Goal: Check status: Check status

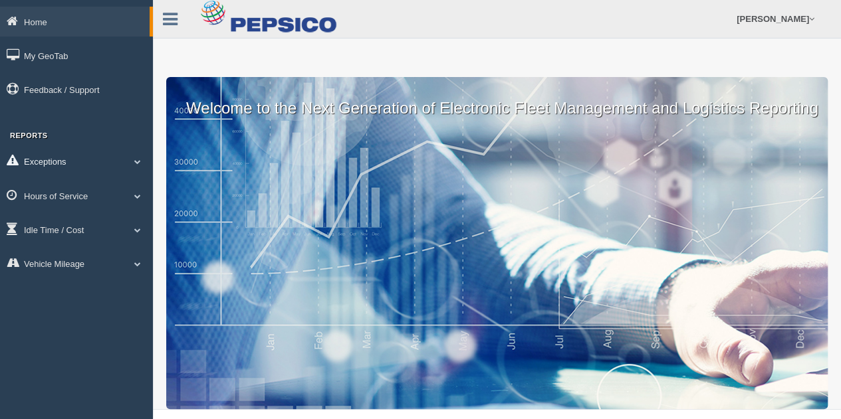
click at [130, 167] on link "Exceptions" at bounding box center [76, 161] width 153 height 30
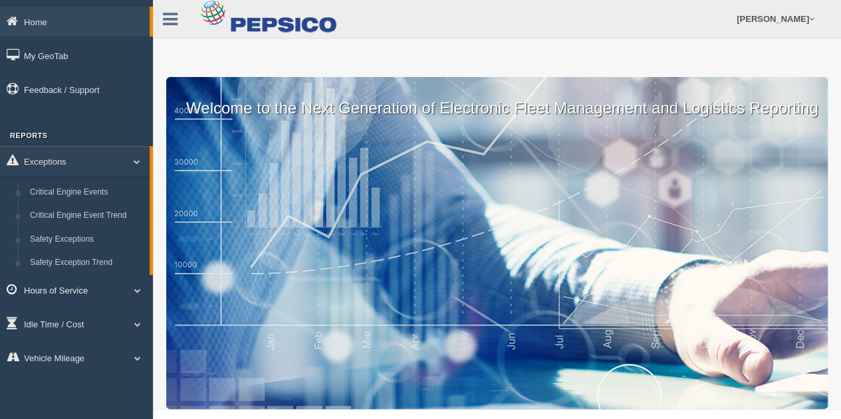
click at [75, 292] on link "Hours of Service" at bounding box center [76, 290] width 153 height 30
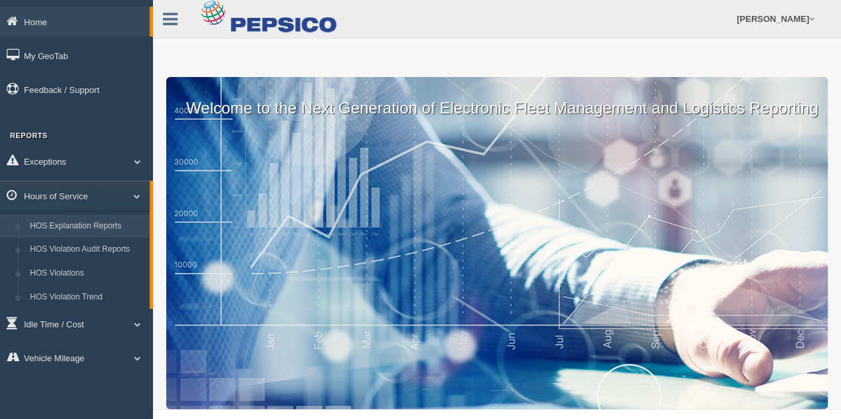
click at [76, 225] on link "HOS Explanation Reports" at bounding box center [87, 227] width 126 height 24
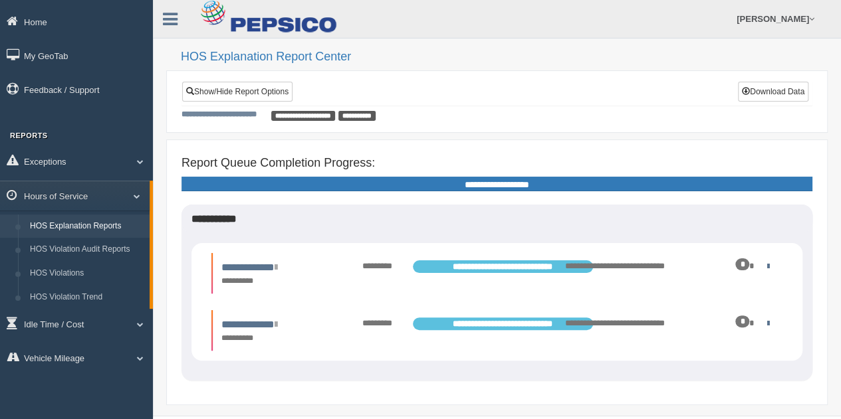
click at [529, 98] on div "**********" at bounding box center [496, 93] width 629 height 23
click at [265, 265] on link "**********" at bounding box center [244, 268] width 57 height 10
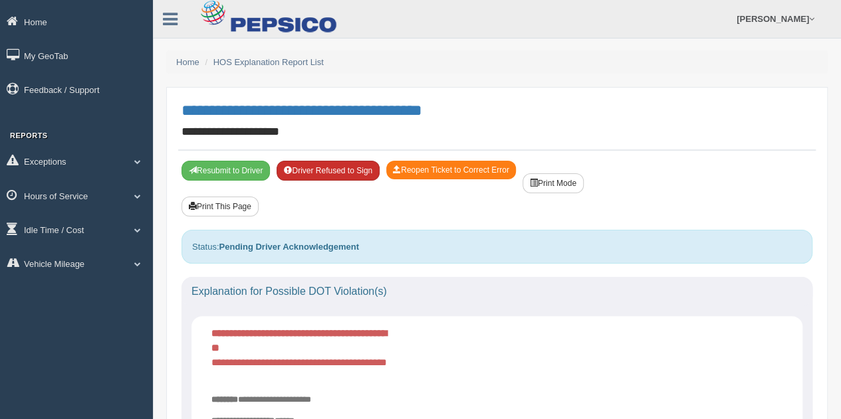
click at [331, 173] on button "Driver Refused to Sign" at bounding box center [327, 171] width 103 height 20
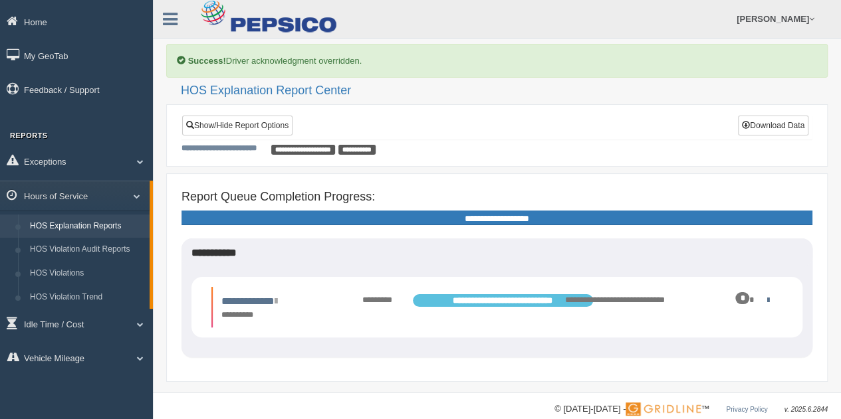
click at [65, 227] on link "HOS Explanation Reports" at bounding box center [87, 227] width 126 height 24
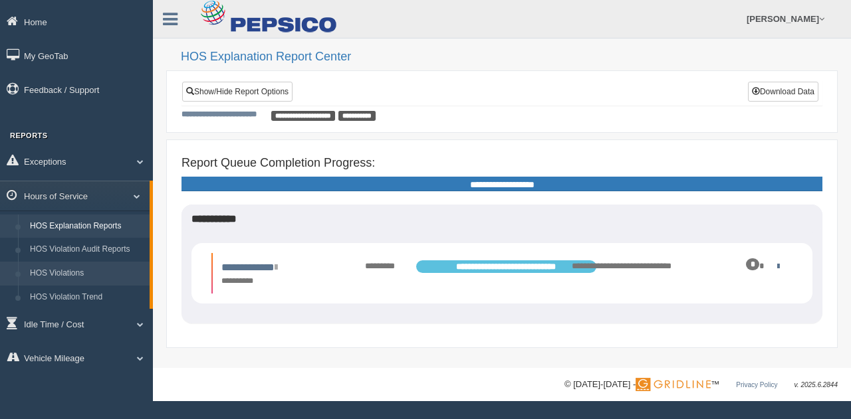
click at [66, 277] on link "HOS Violations" at bounding box center [87, 274] width 126 height 24
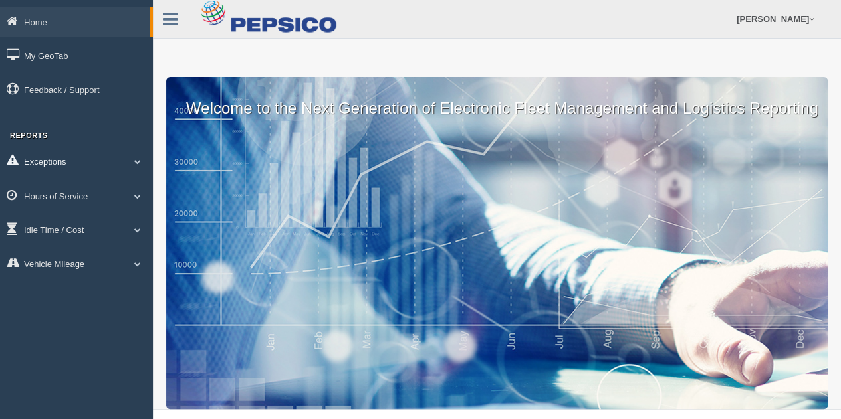
click at [84, 162] on link "Exceptions" at bounding box center [76, 161] width 153 height 30
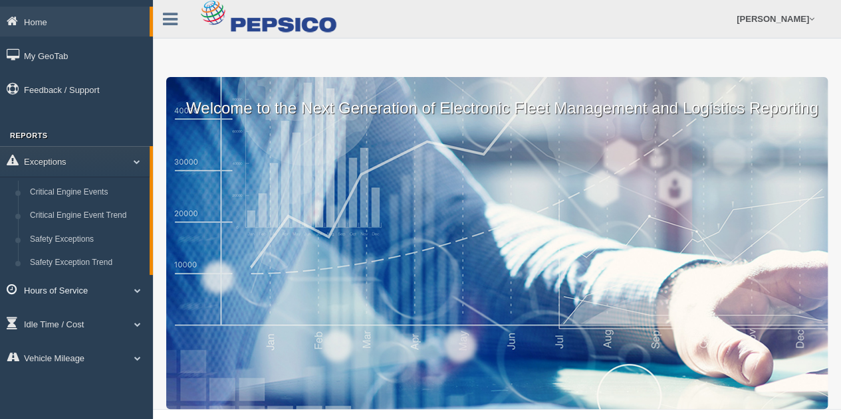
click at [65, 285] on link "Hours of Service" at bounding box center [76, 290] width 153 height 30
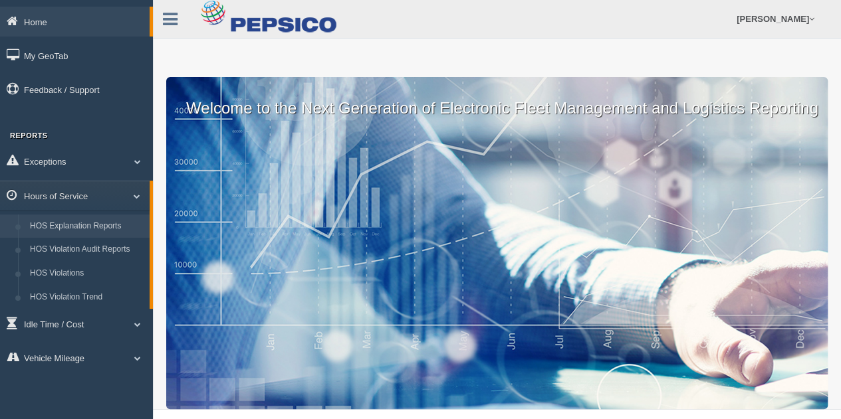
click at [78, 224] on link "HOS Explanation Reports" at bounding box center [87, 227] width 126 height 24
